Goal: Task Accomplishment & Management: Complete application form

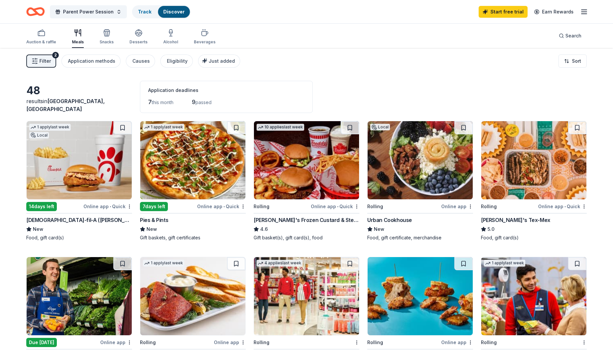
click at [88, 170] on img at bounding box center [79, 160] width 105 height 78
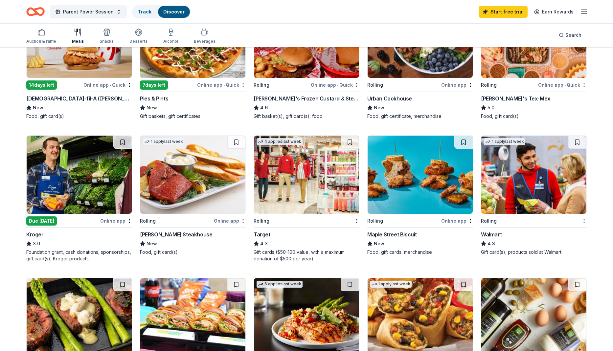
scroll to position [123, 0]
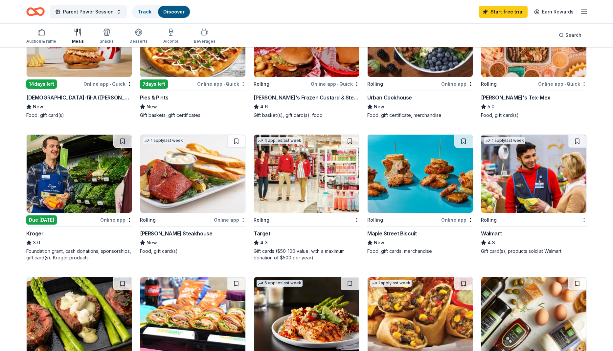
click at [334, 202] on img at bounding box center [306, 174] width 105 height 78
click at [303, 174] on img at bounding box center [306, 174] width 105 height 78
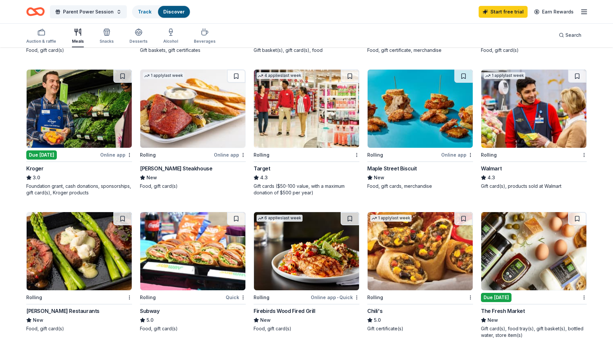
scroll to position [188, 0]
click at [526, 110] on img at bounding box center [533, 108] width 105 height 78
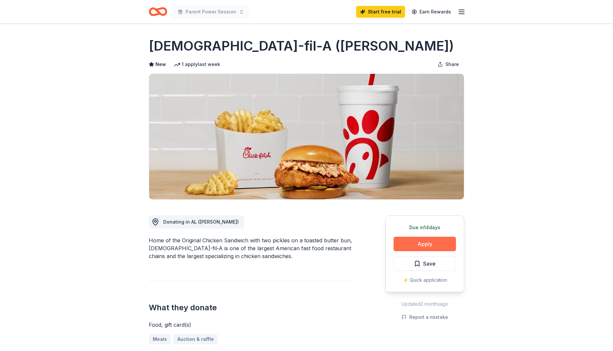
click at [431, 244] on button "Apply" at bounding box center [425, 244] width 62 height 14
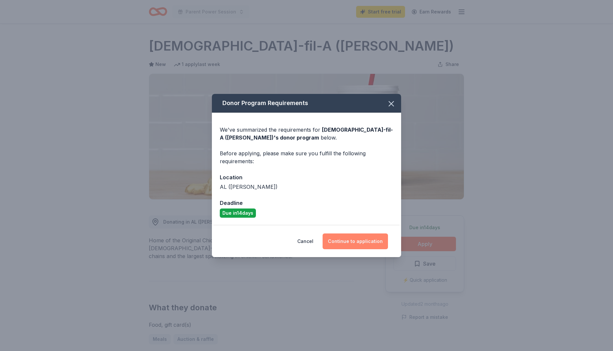
click at [348, 242] on button "Continue to application" at bounding box center [355, 242] width 65 height 16
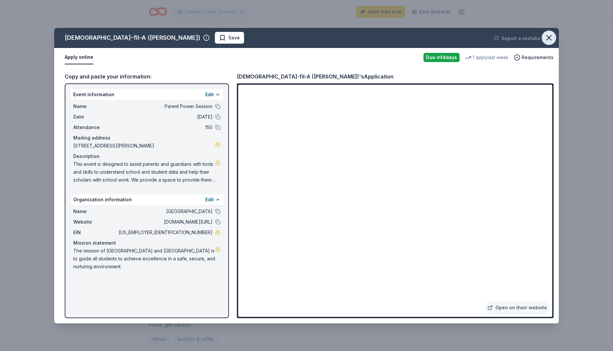
click at [551, 34] on icon "button" at bounding box center [548, 37] width 9 height 9
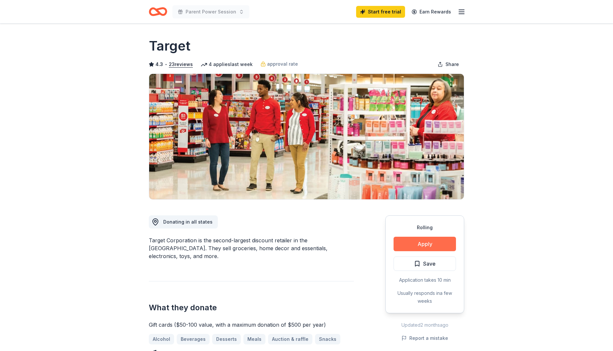
click at [431, 240] on button "Apply" at bounding box center [425, 244] width 62 height 14
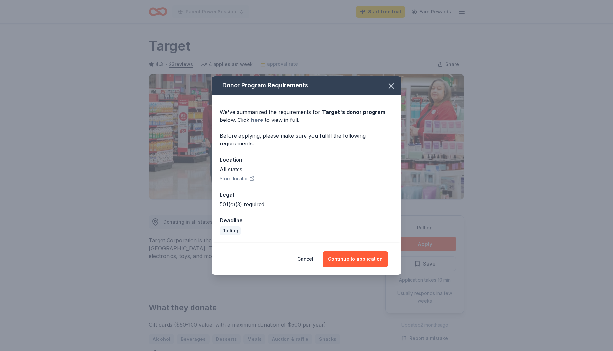
click at [256, 120] on link "here" at bounding box center [257, 120] width 12 height 8
click at [359, 262] on button "Continue to application" at bounding box center [355, 259] width 65 height 16
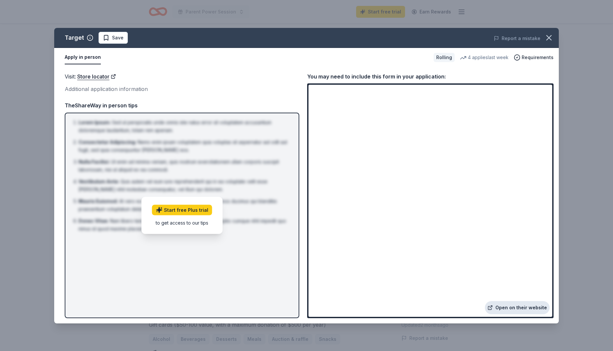
click at [520, 306] on link "Open on their website" at bounding box center [517, 307] width 65 height 13
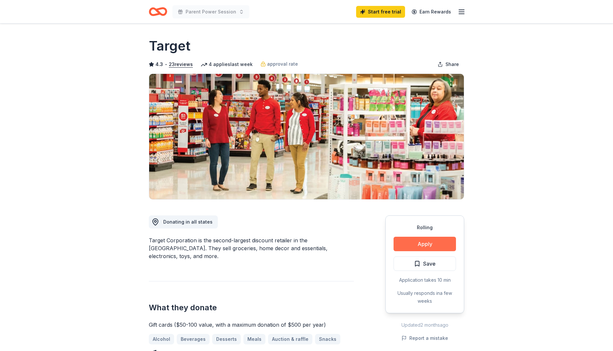
click at [440, 248] on button "Apply" at bounding box center [425, 244] width 62 height 14
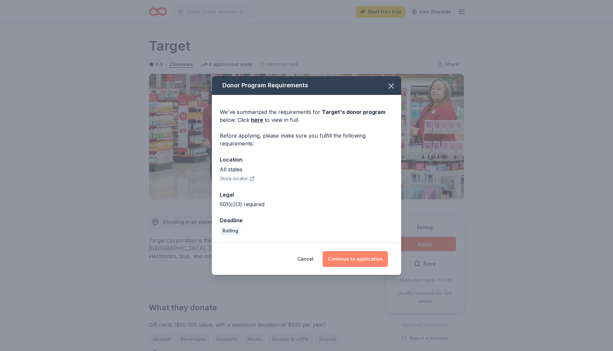
click at [366, 256] on button "Continue to application" at bounding box center [355, 259] width 65 height 16
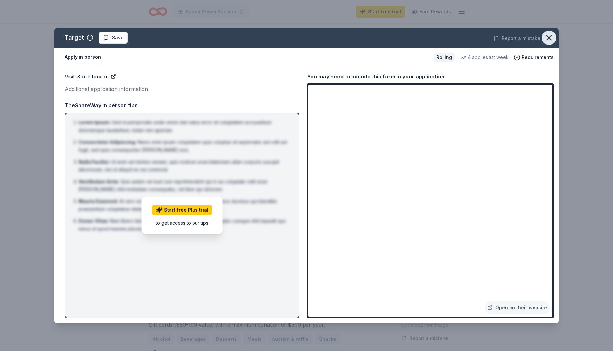
click at [552, 37] on icon "button" at bounding box center [548, 37] width 9 height 9
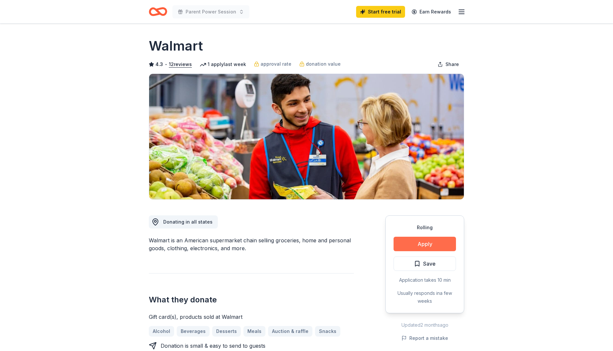
click at [423, 242] on button "Apply" at bounding box center [425, 244] width 62 height 14
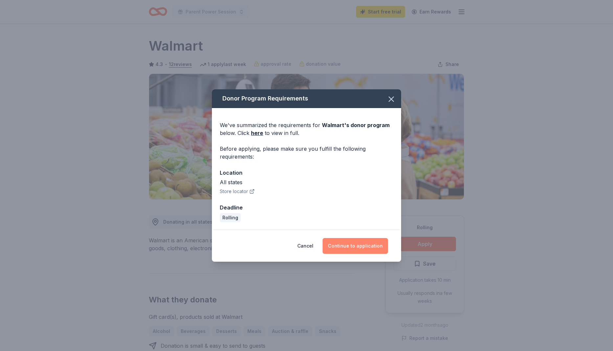
click at [352, 247] on button "Continue to application" at bounding box center [355, 246] width 65 height 16
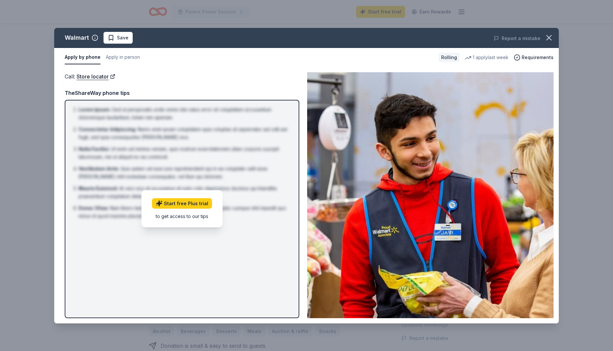
click at [81, 57] on button "Apply by phone" at bounding box center [83, 58] width 36 height 14
click at [540, 56] on span "Requirements" at bounding box center [538, 58] width 32 height 8
click at [389, 61] on div "Apply by phone Apply in person" at bounding box center [249, 58] width 369 height 14
